Goal: Browse casually

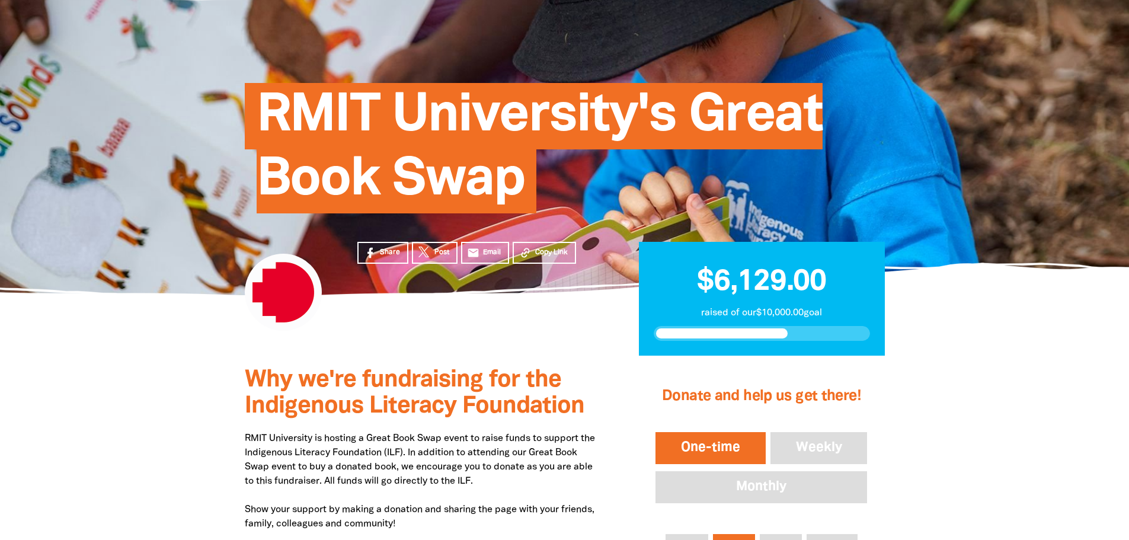
scroll to position [237, 0]
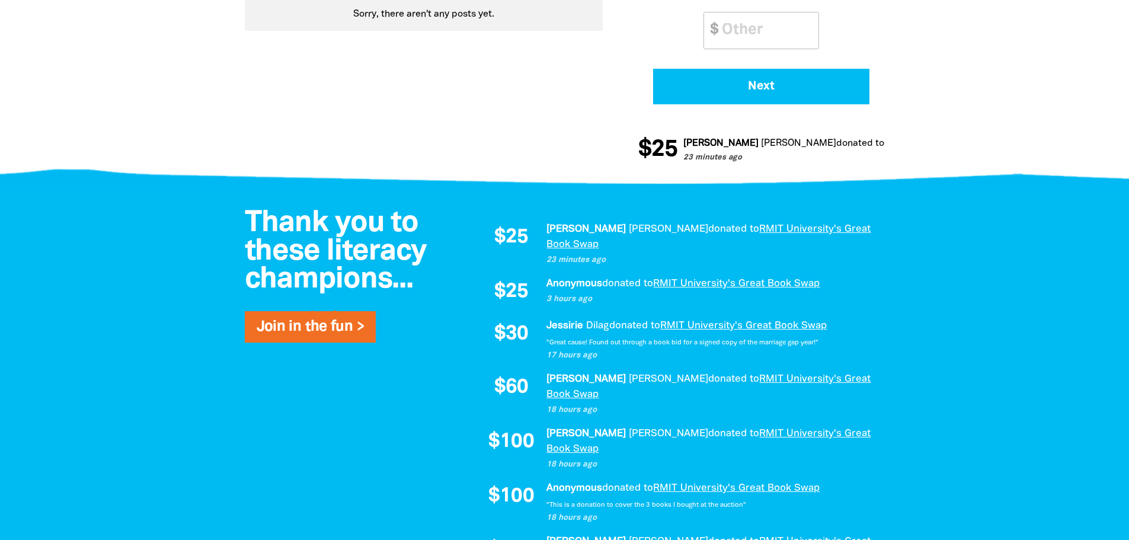
scroll to position [889, 0]
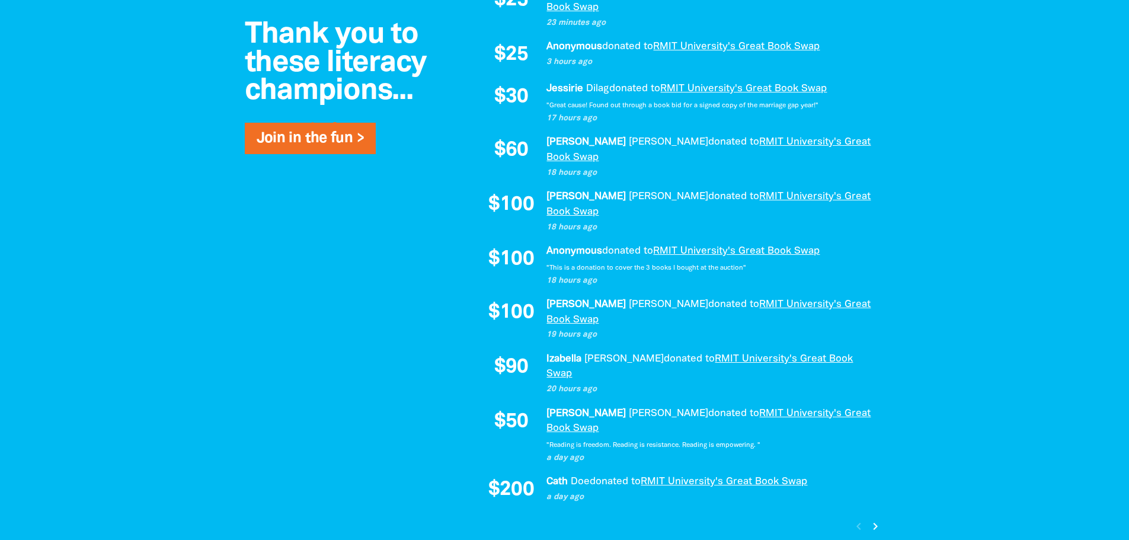
click at [872, 519] on icon "chevron_right" at bounding box center [875, 526] width 14 height 14
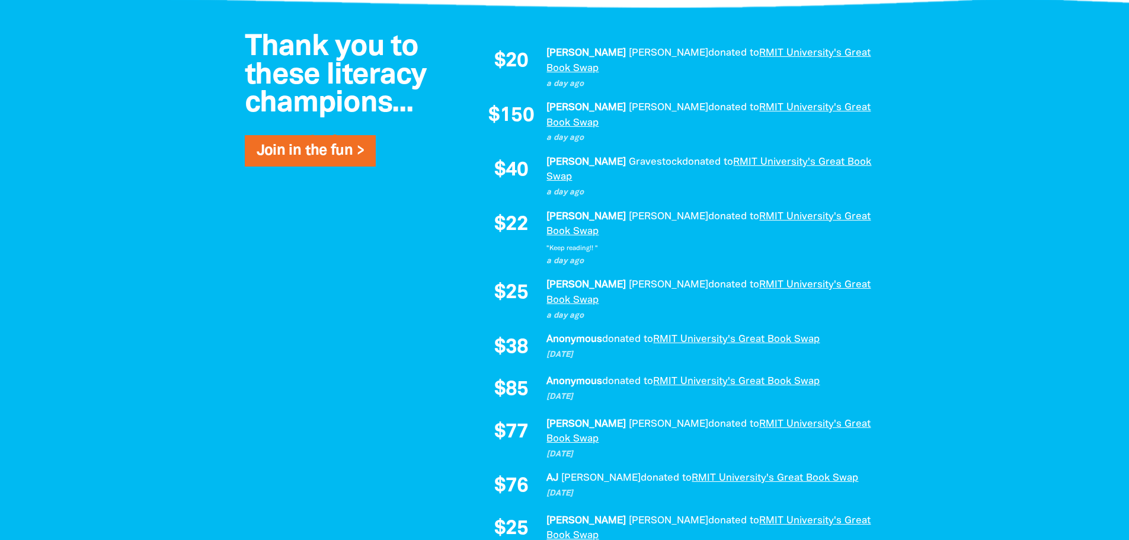
scroll to position [825, 0]
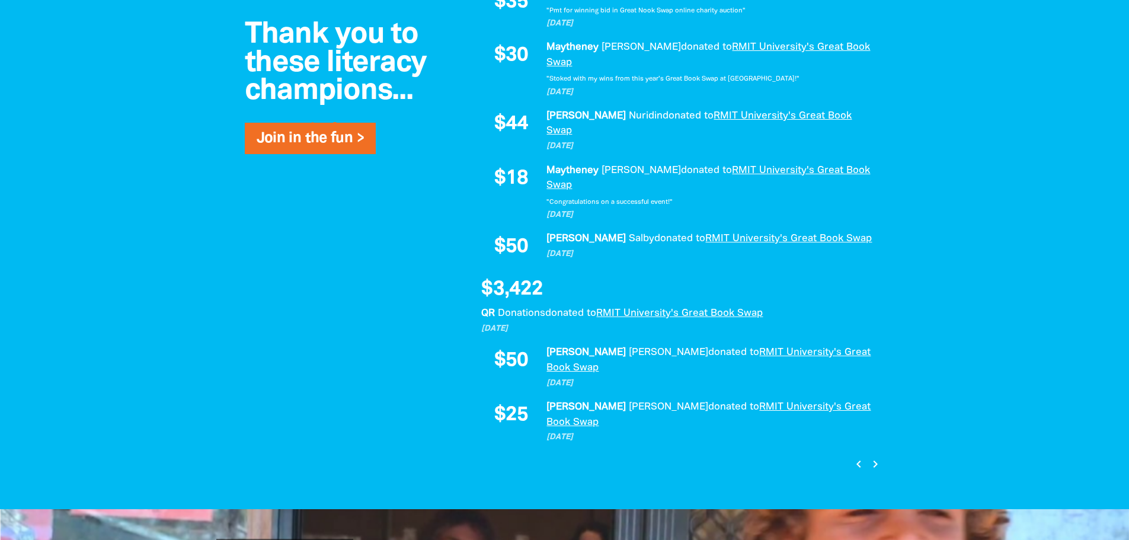
scroll to position [984, 0]
click at [870, 456] on icon "chevron_right" at bounding box center [875, 463] width 14 height 14
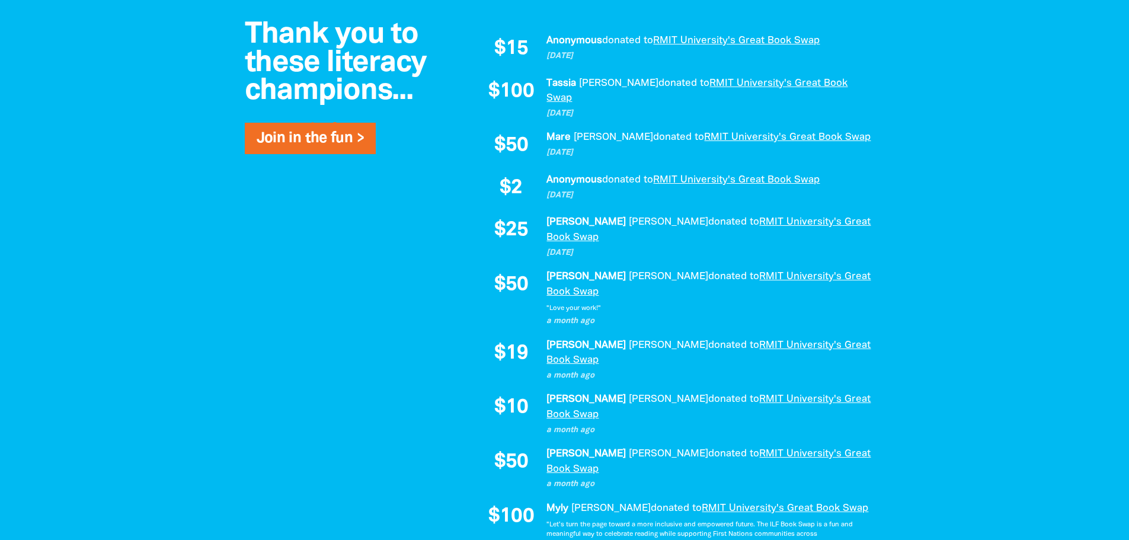
scroll to position [840, 0]
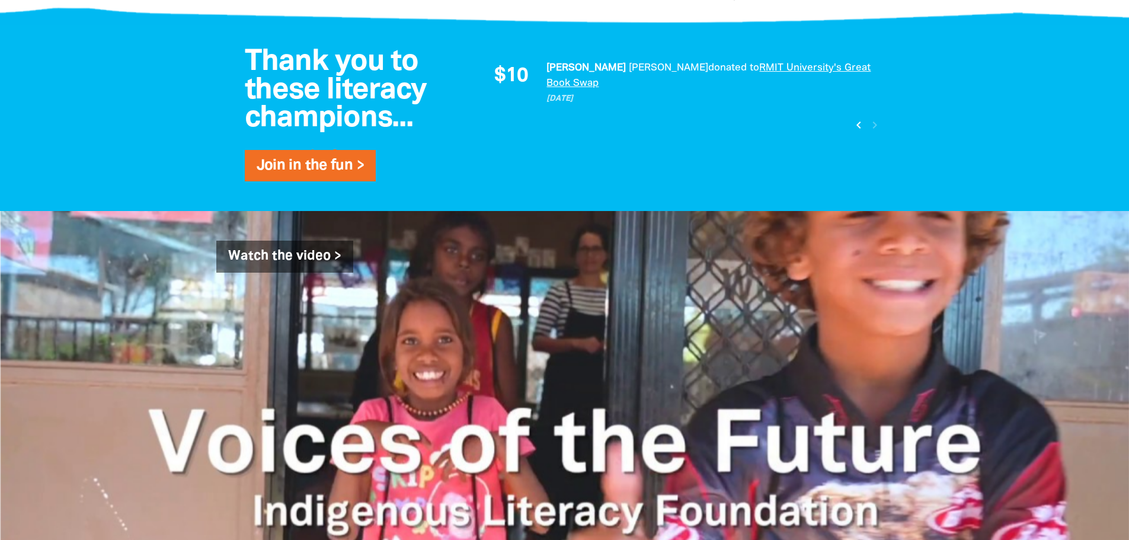
scroll to position [543, 0]
